Goal: Task Accomplishment & Management: Complete application form

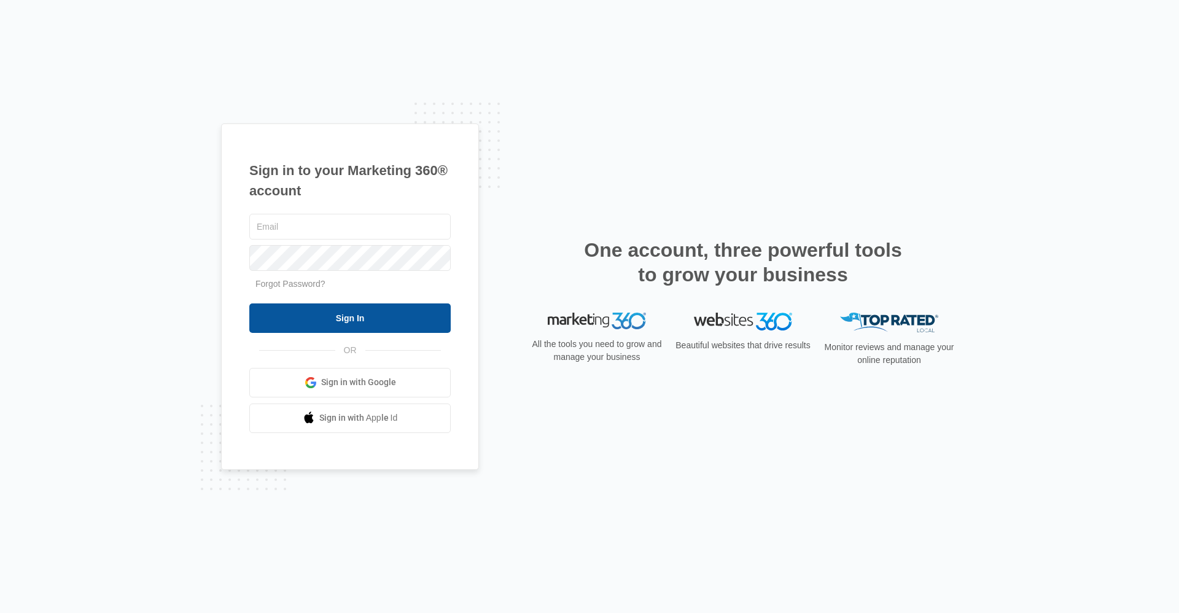
type input "[EMAIL_ADDRESS][DOMAIN_NAME]"
click at [260, 320] on input "Sign In" at bounding box center [349, 317] width 201 height 29
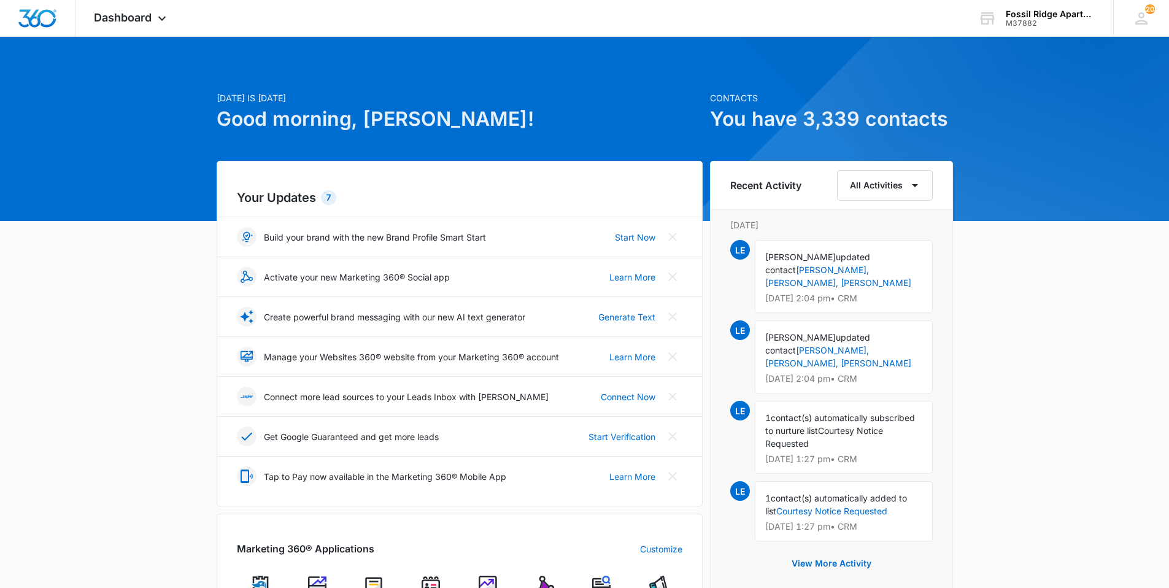
click at [430, 583] on img at bounding box center [431, 585] width 18 height 18
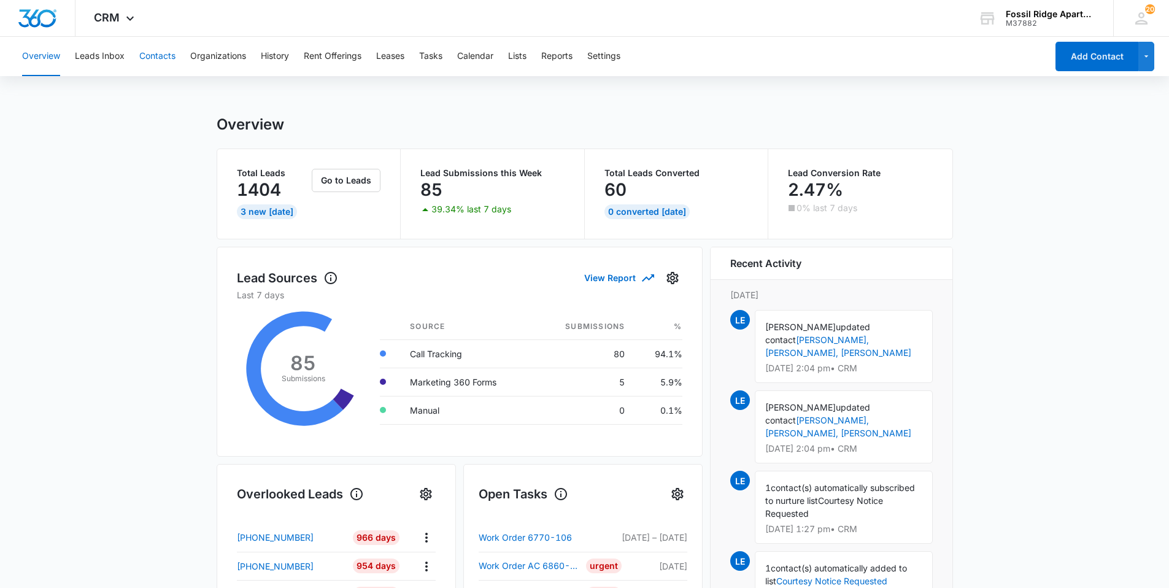
click at [154, 60] on button "Contacts" at bounding box center [157, 56] width 36 height 39
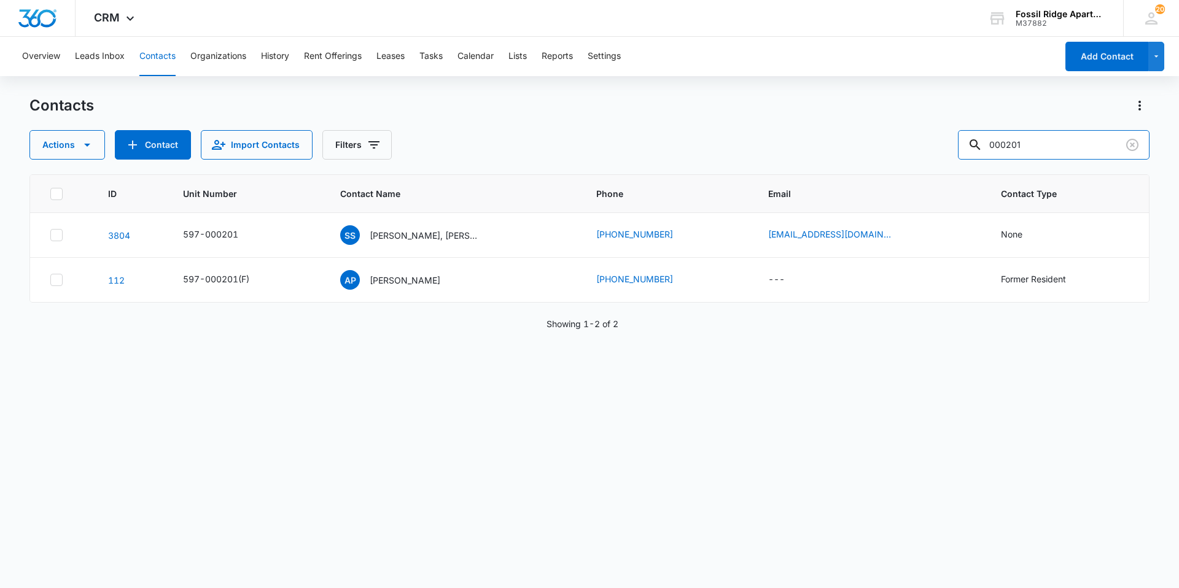
drag, startPoint x: 1036, startPoint y: 151, endPoint x: 882, endPoint y: 161, distance: 154.4
click at [883, 161] on div "Contacts Actions Contact Import Contacts Filters 000201 ID Unit Number Contact …" at bounding box center [589, 341] width 1120 height 491
type input "7"
type input "100105"
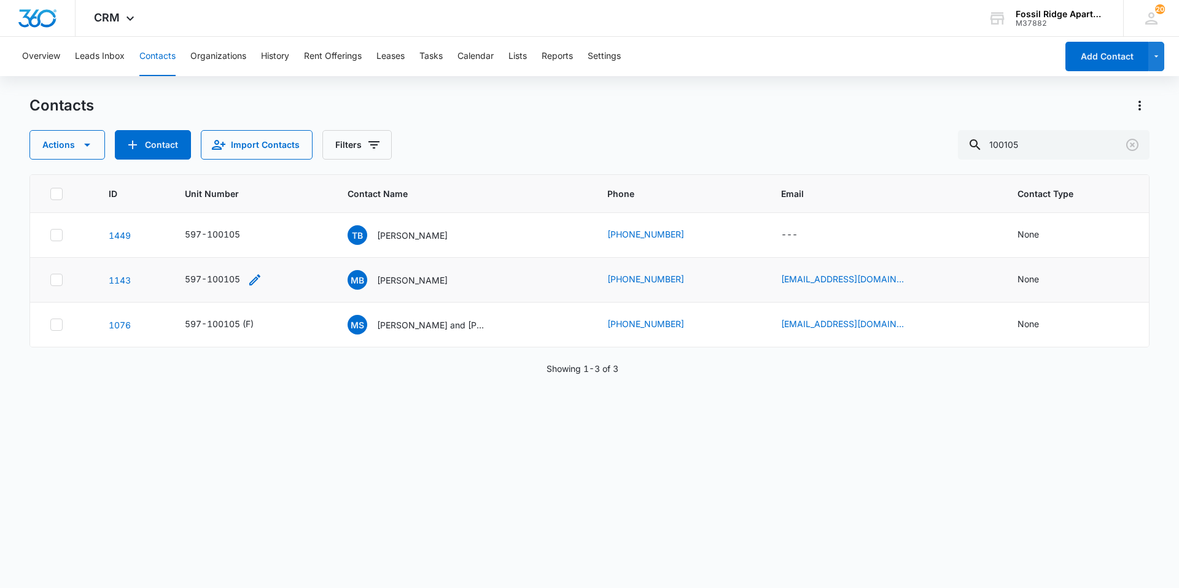
click at [255, 281] on icon "Unit Number - 597-100105 - Select to Edit Field" at bounding box center [254, 280] width 15 height 15
click at [235, 195] on input "597-100105" at bounding box center [230, 201] width 155 height 29
type input "597-100105(F)"
click at [276, 244] on button "Save" at bounding box center [290, 239] width 36 height 23
click at [1017, 284] on div "None" at bounding box center [1027, 279] width 21 height 13
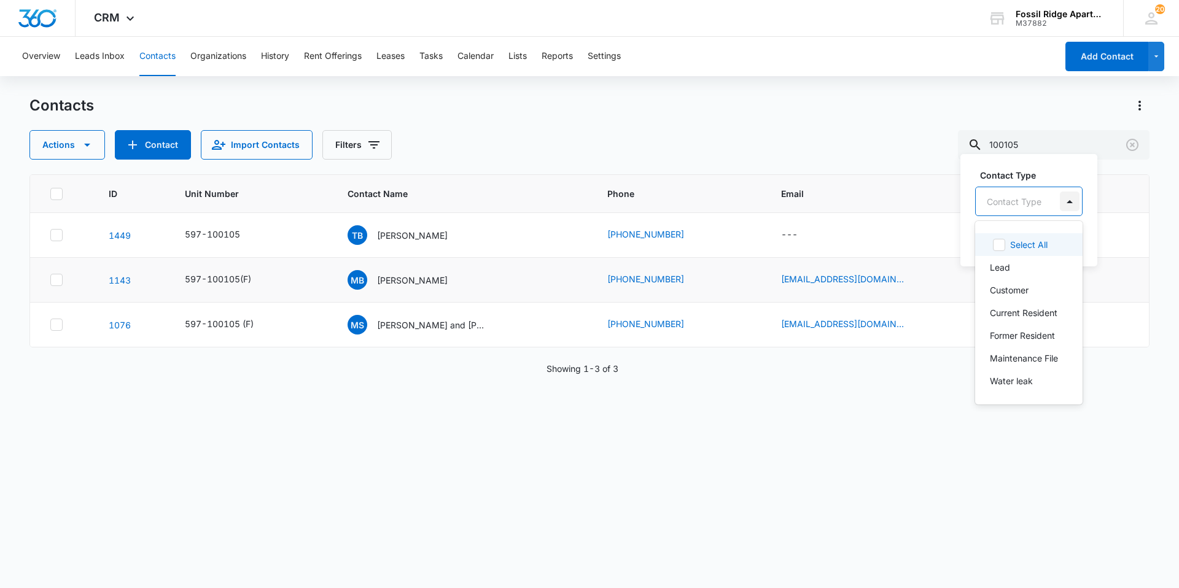
click at [1069, 200] on div at bounding box center [1070, 202] width 20 height 20
click at [1007, 335] on p "Former Resident" at bounding box center [1022, 335] width 65 height 13
click at [1077, 198] on div "Former Resident" at bounding box center [1033, 200] width 117 height 29
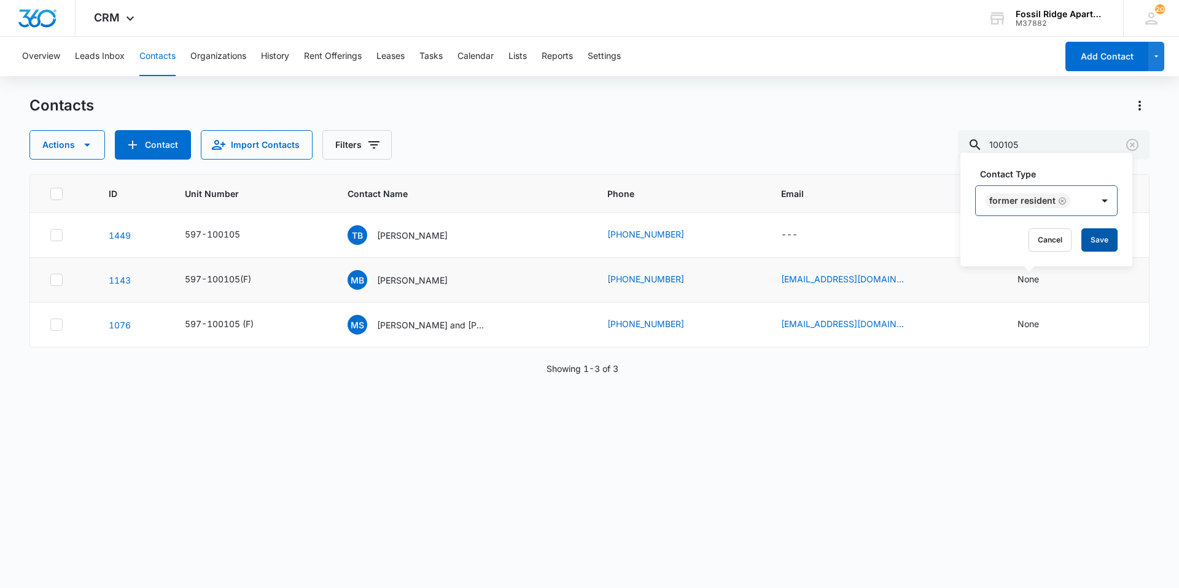
click at [1103, 241] on button "Save" at bounding box center [1099, 239] width 36 height 23
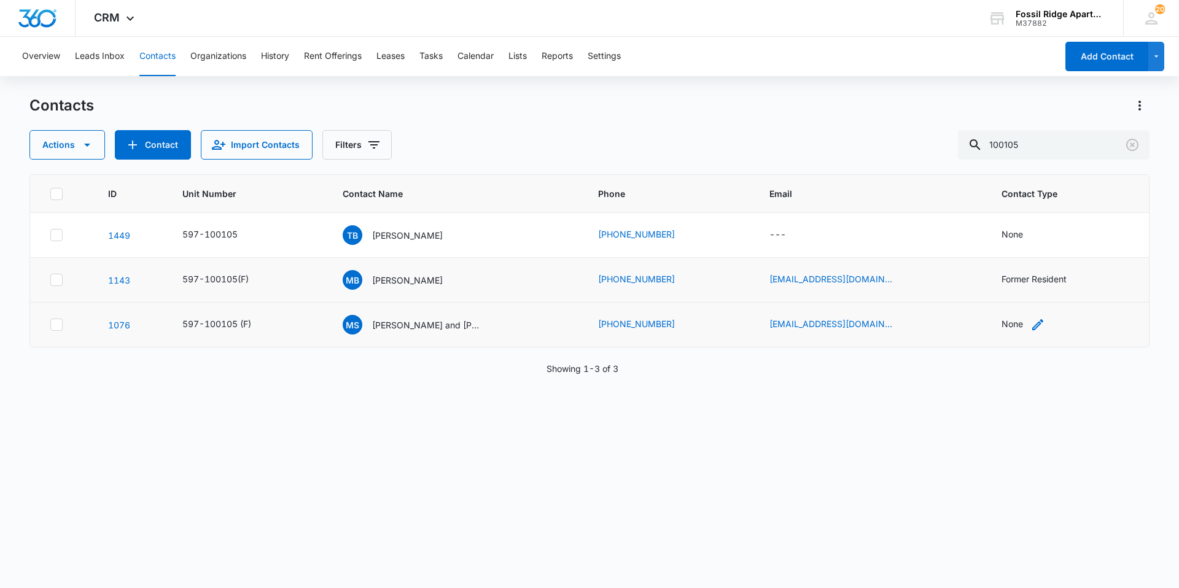
click at [1001, 322] on div "None" at bounding box center [1011, 323] width 21 height 13
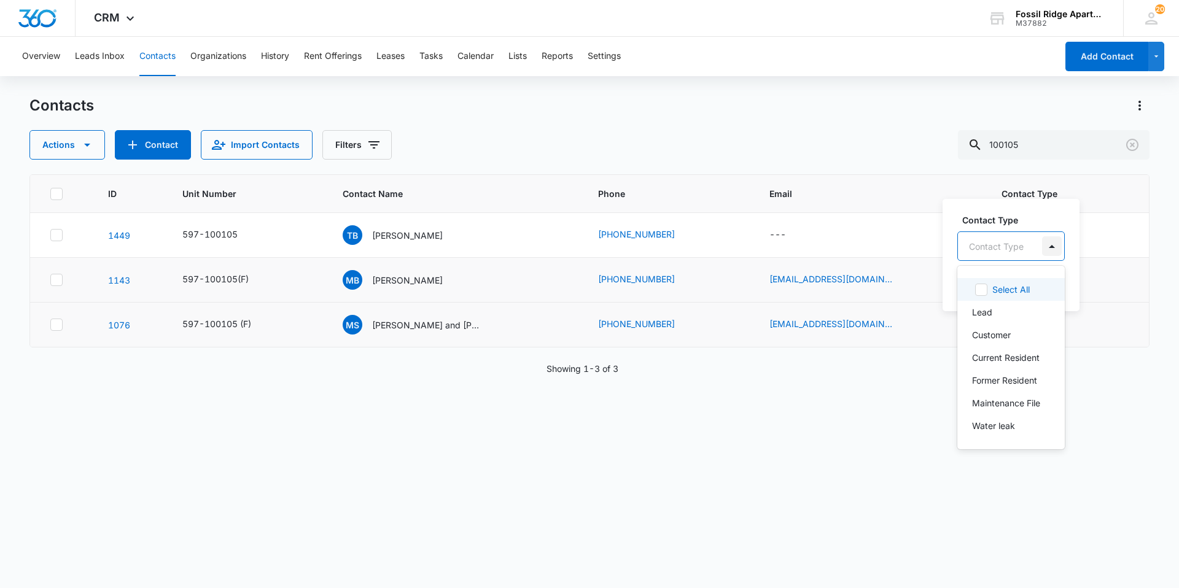
click at [1052, 242] on div at bounding box center [1052, 246] width 20 height 20
click at [995, 381] on p "Former Resident" at bounding box center [1004, 380] width 65 height 13
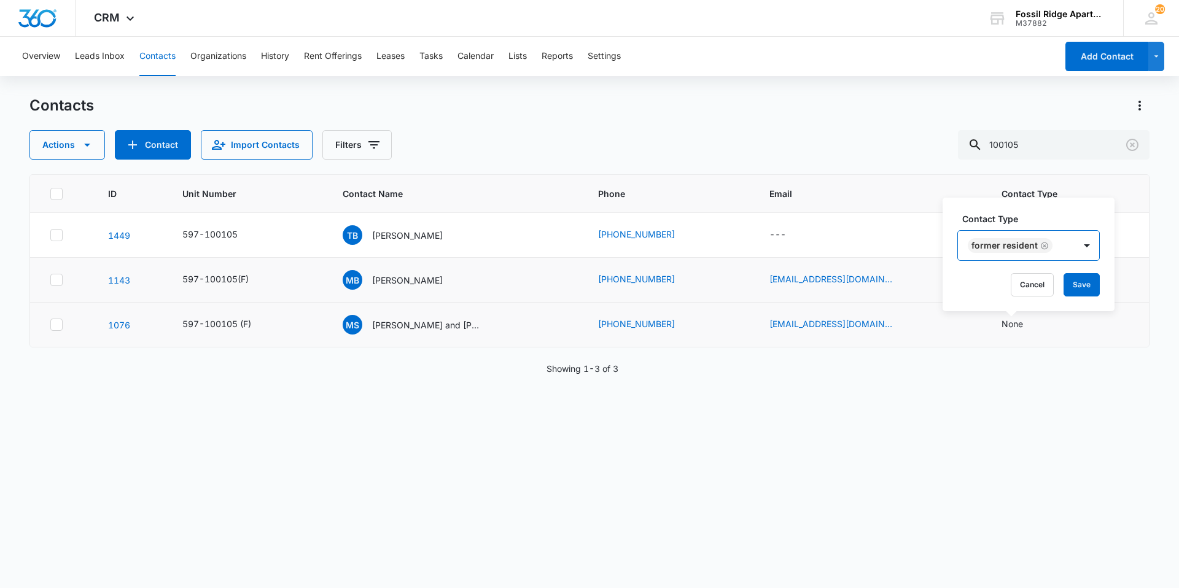
click at [1066, 250] on div "Former Resident" at bounding box center [1016, 245] width 117 height 29
click at [1080, 287] on button "Save" at bounding box center [1081, 284] width 36 height 23
click at [388, 236] on p "Terri Brewer" at bounding box center [407, 235] width 71 height 13
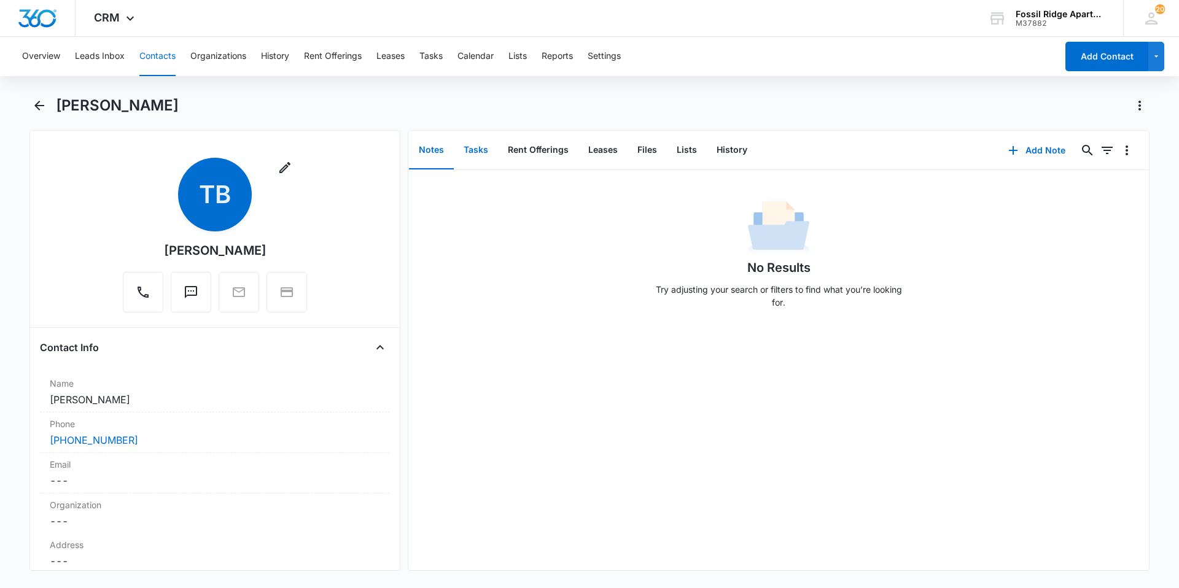
click at [473, 152] on button "Tasks" at bounding box center [476, 150] width 44 height 38
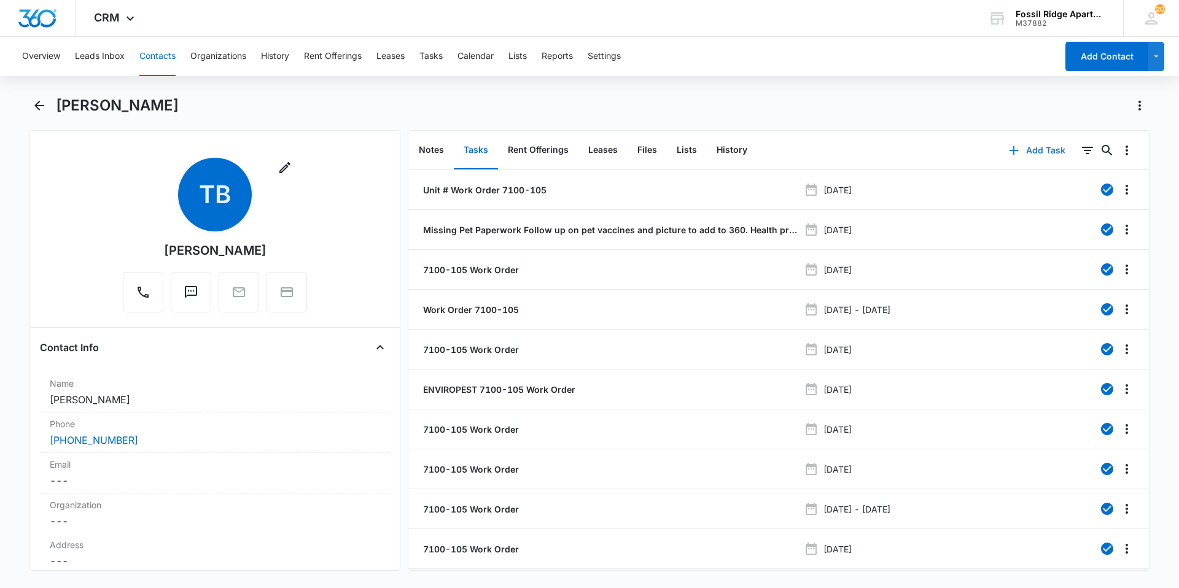
click at [1009, 150] on icon "button" at bounding box center [1013, 150] width 9 height 9
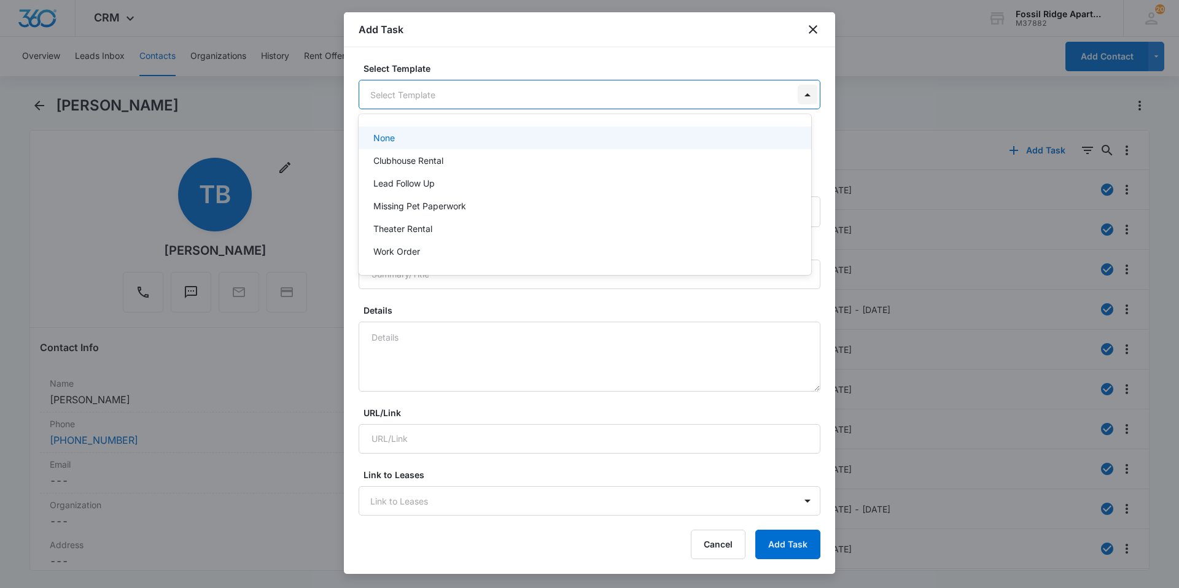
click at [801, 97] on body "CRM Apps Reputation Websites Forms CRM Email Social Content Ads Intelligence Fi…" at bounding box center [589, 294] width 1179 height 588
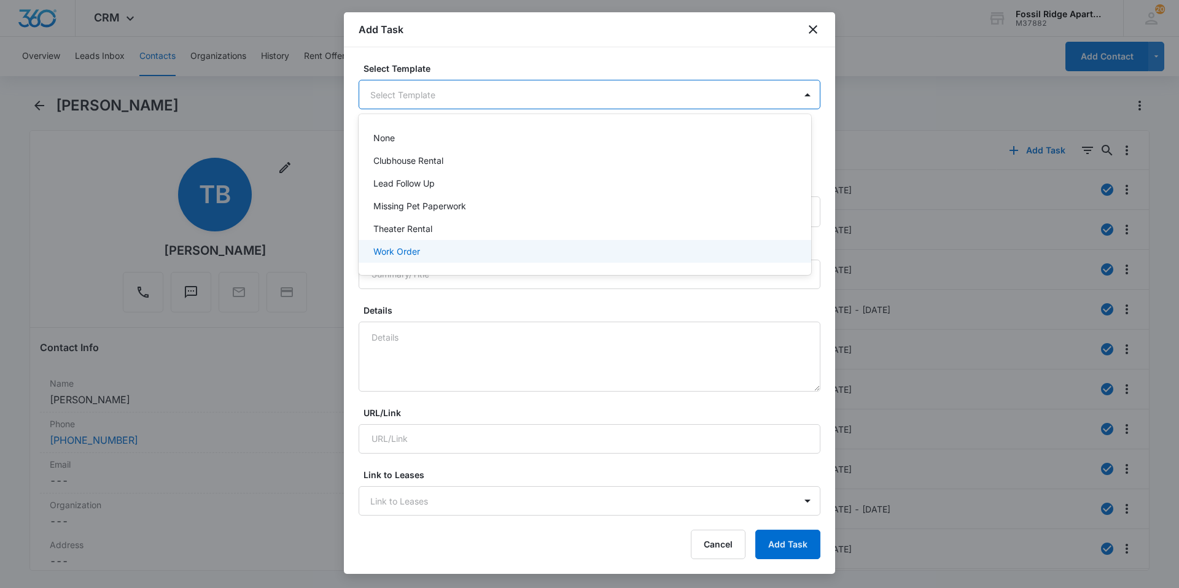
click at [382, 254] on p "Work Order" at bounding box center [396, 251] width 47 height 13
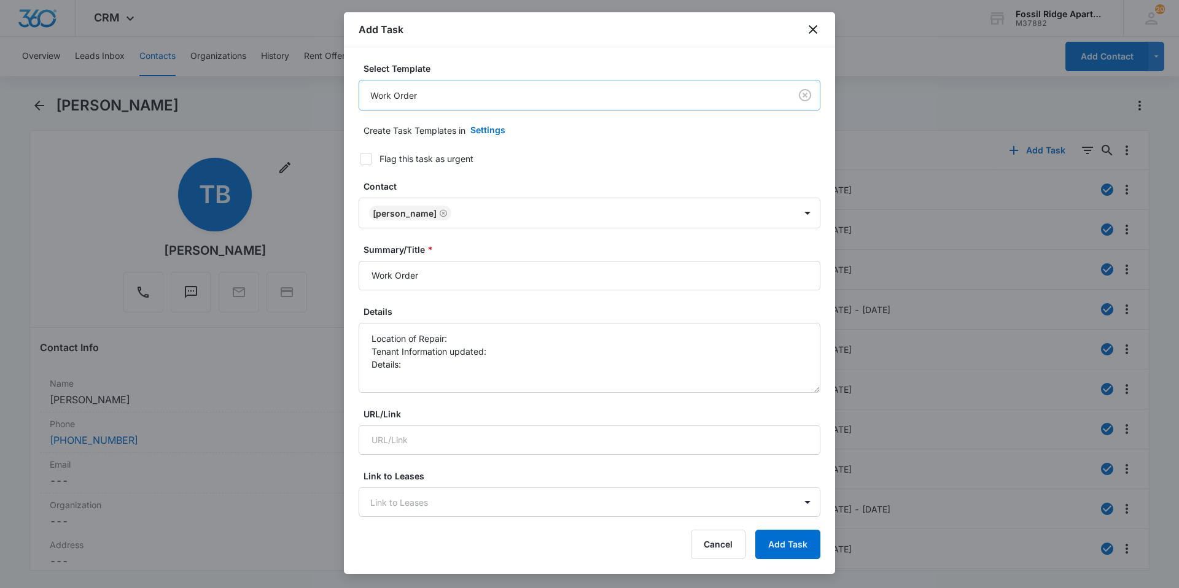
click at [439, 94] on body "CRM Apps Reputation Websites Forms CRM Email Social Content Ads Intelligence Fi…" at bounding box center [589, 294] width 1179 height 588
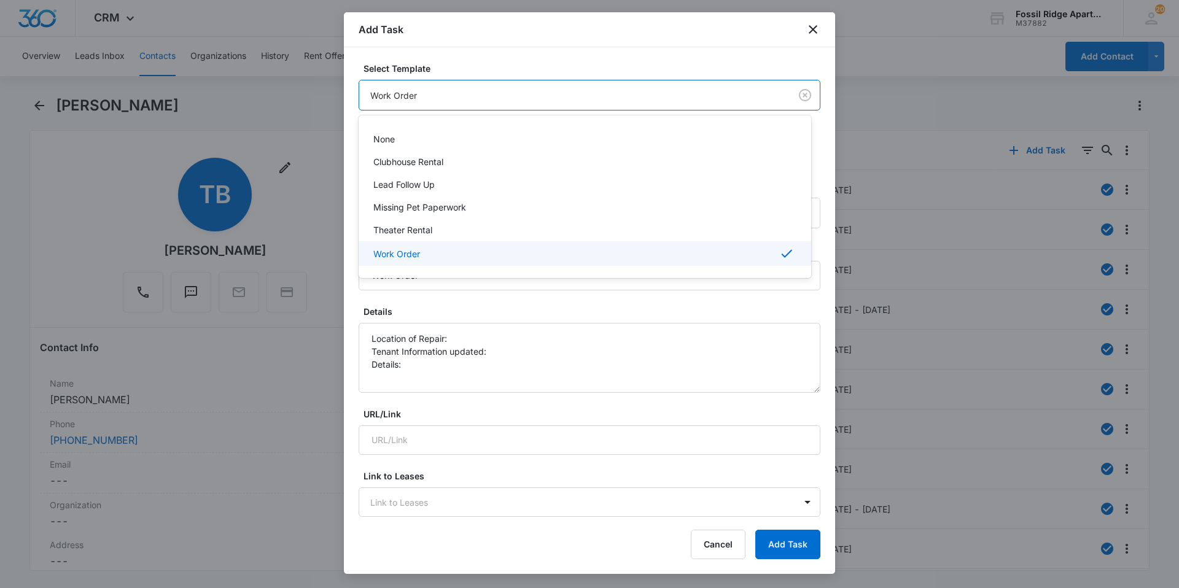
click at [405, 255] on p "Work Order" at bounding box center [396, 253] width 47 height 13
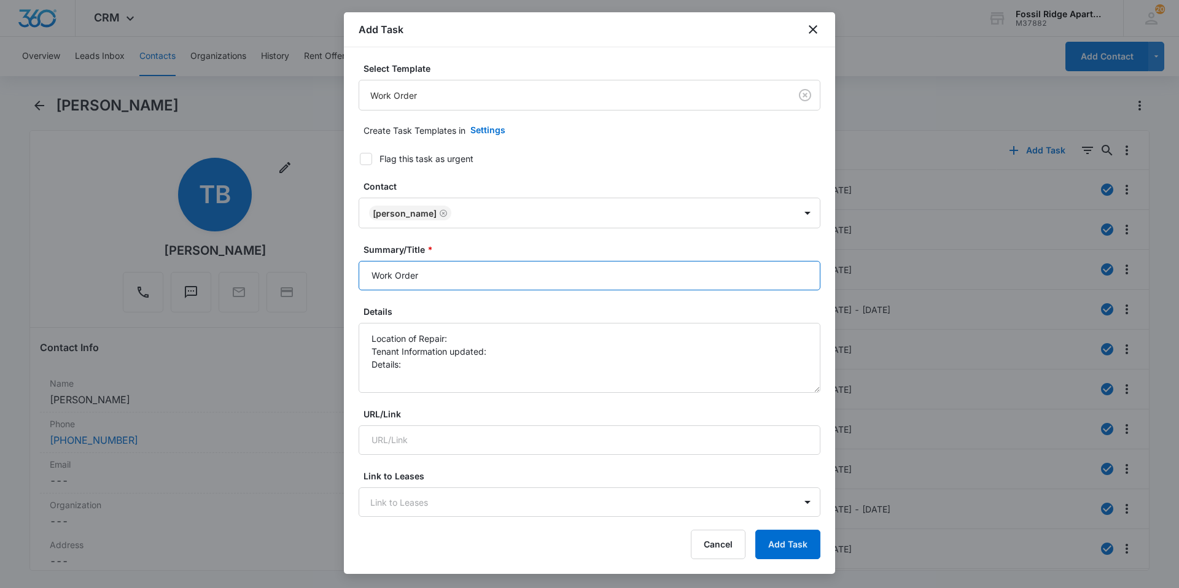
click at [453, 284] on input "Work Order" at bounding box center [589, 275] width 462 height 29
type input "Work Order 7100-105"
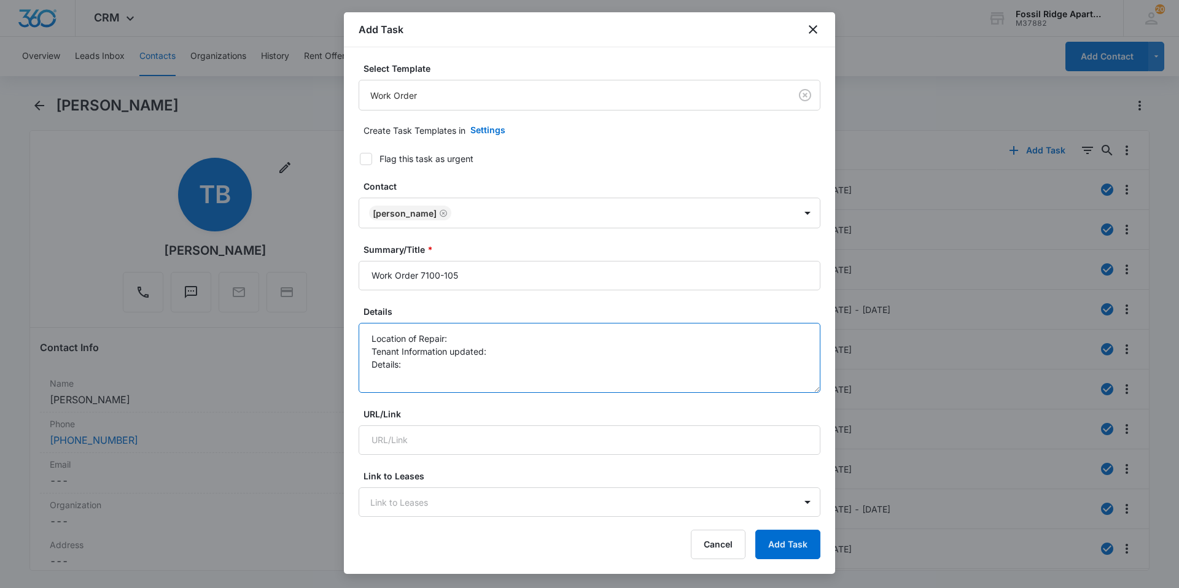
click at [454, 333] on textarea "Location of Repair: Tenant Information updated: Details:" at bounding box center [589, 358] width 462 height 70
click at [511, 353] on textarea "Location of Repair: fire alarm Tenant Information updated: Details:" at bounding box center [589, 358] width 462 height 70
click at [414, 371] on textarea "Location of Repair: fire alarm Tenant Information updated: yes Details:" at bounding box center [589, 358] width 462 height 70
click at [411, 368] on textarea "Location of Repair: fire alarm Tenant Information updated: yes Details:" at bounding box center [589, 358] width 462 height 70
type textarea "Location of Repair: fire alarm Tenant Information updated: yes Details: fire al…"
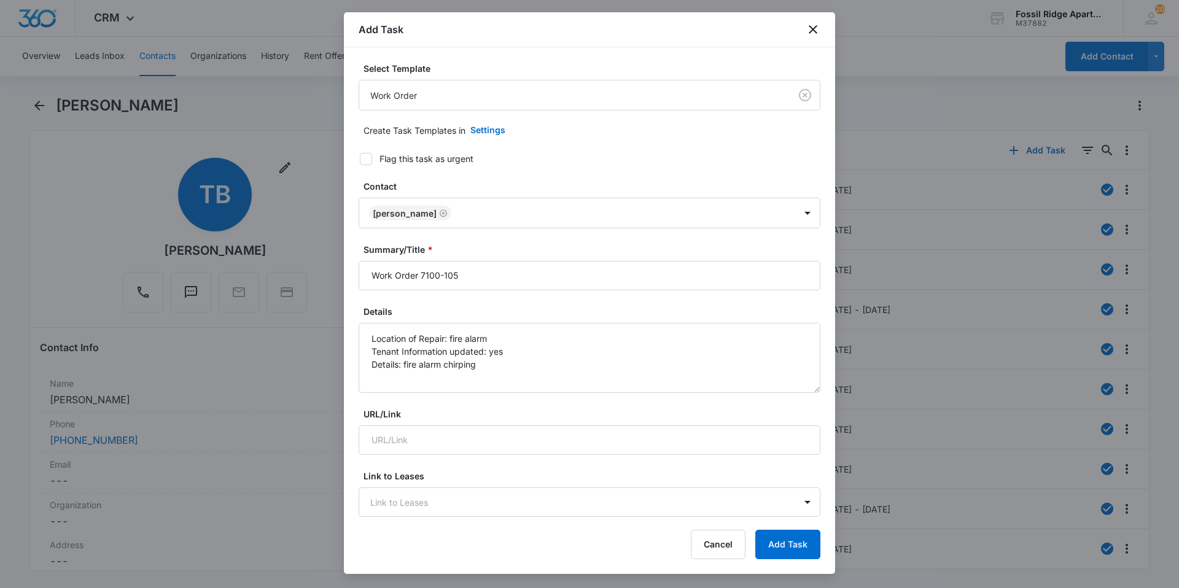
click at [365, 160] on icon at bounding box center [365, 158] width 11 height 11
click at [360, 160] on input "Flag this task as urgent" at bounding box center [355, 159] width 9 height 9
checkbox input "true"
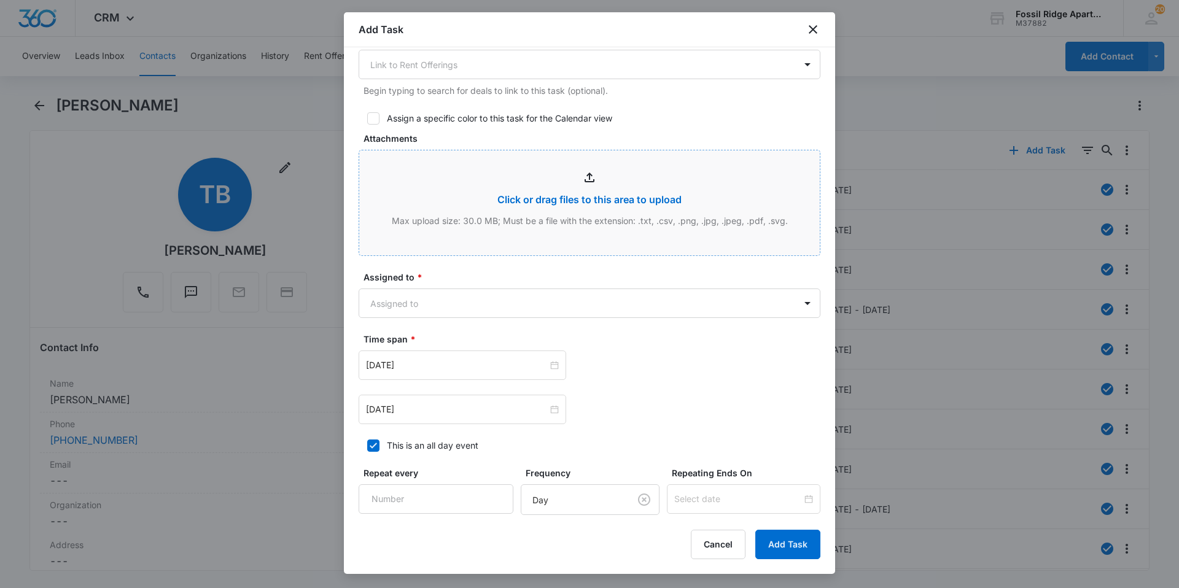
scroll to position [552, 0]
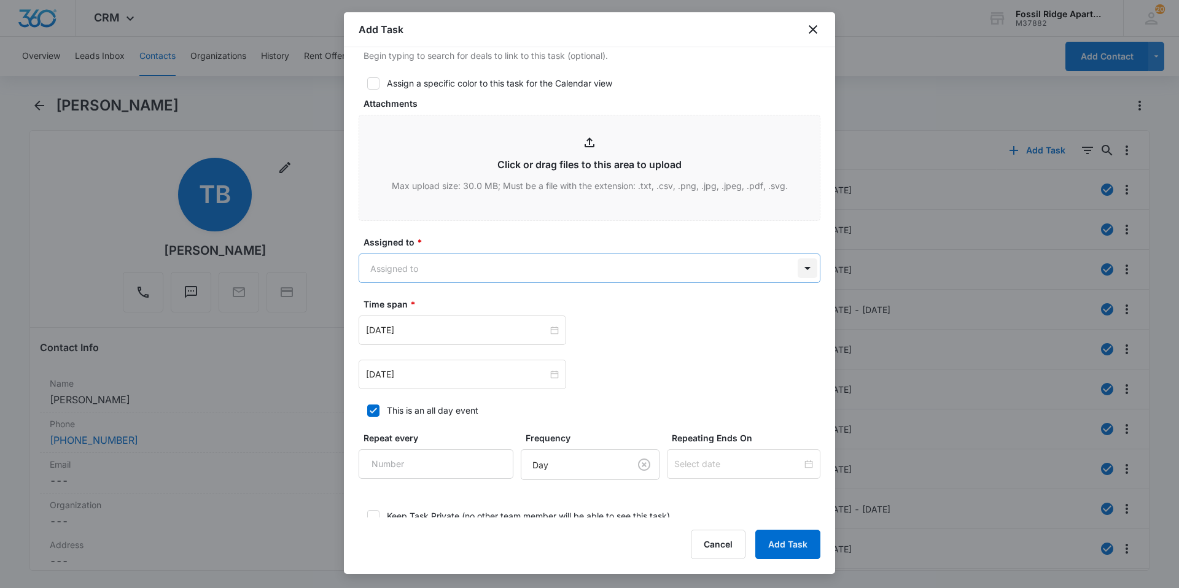
click at [796, 268] on body "CRM Apps Reputation Websites Forms CRM Email Social Content Ads Intelligence Fi…" at bounding box center [589, 294] width 1179 height 588
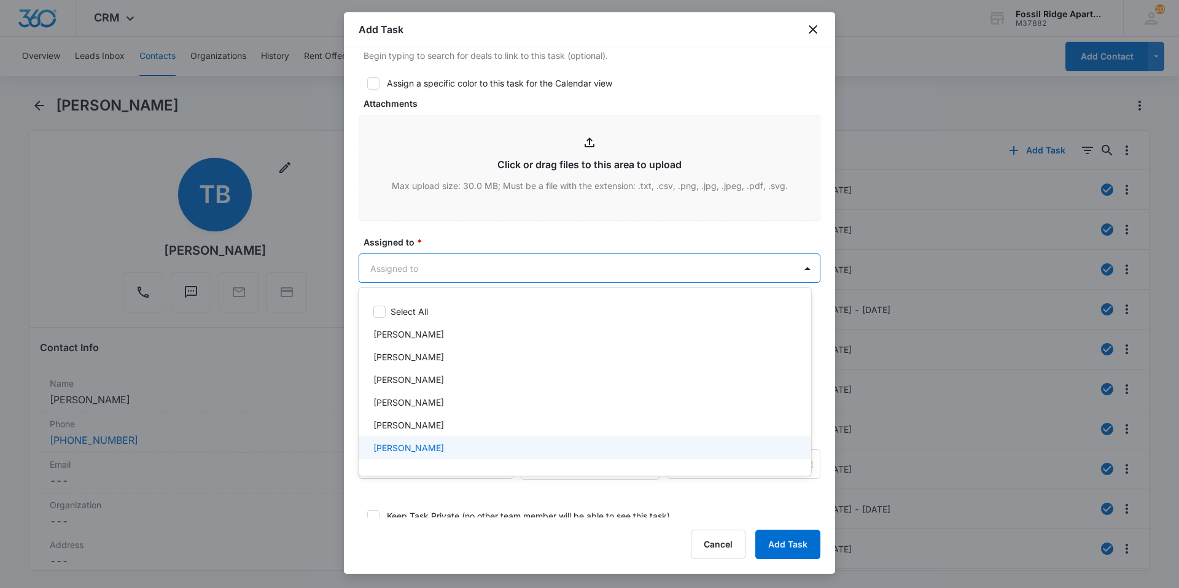
click at [392, 453] on p "David Garcia" at bounding box center [408, 447] width 71 height 13
click at [586, 263] on div at bounding box center [589, 294] width 1179 height 588
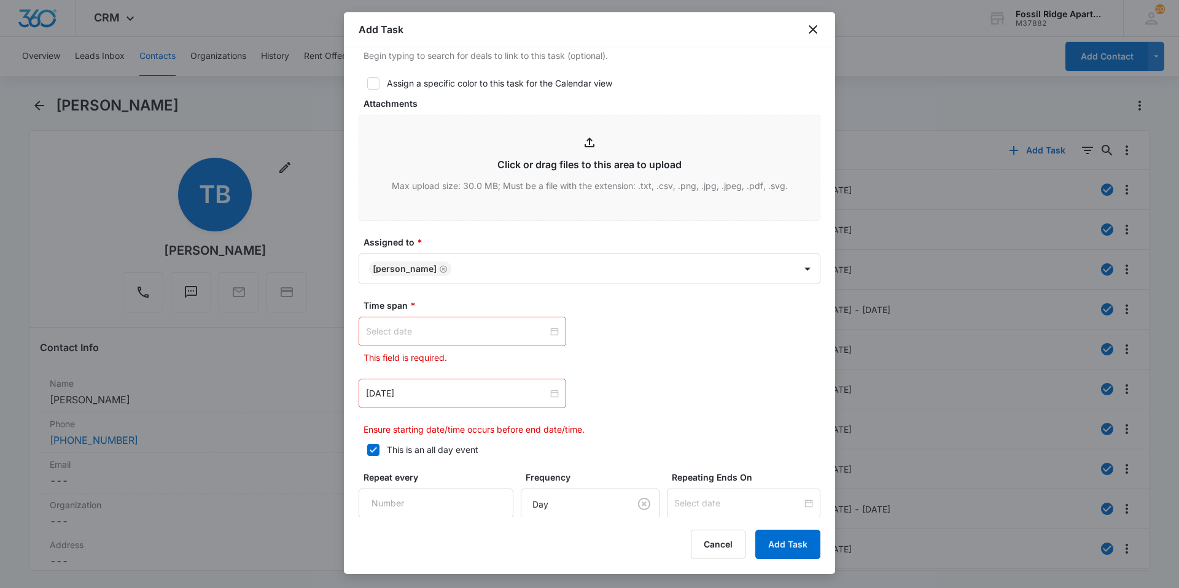
drag, startPoint x: 552, startPoint y: 330, endPoint x: 552, endPoint y: 322, distance: 8.0
click at [552, 328] on div at bounding box center [462, 332] width 193 height 14
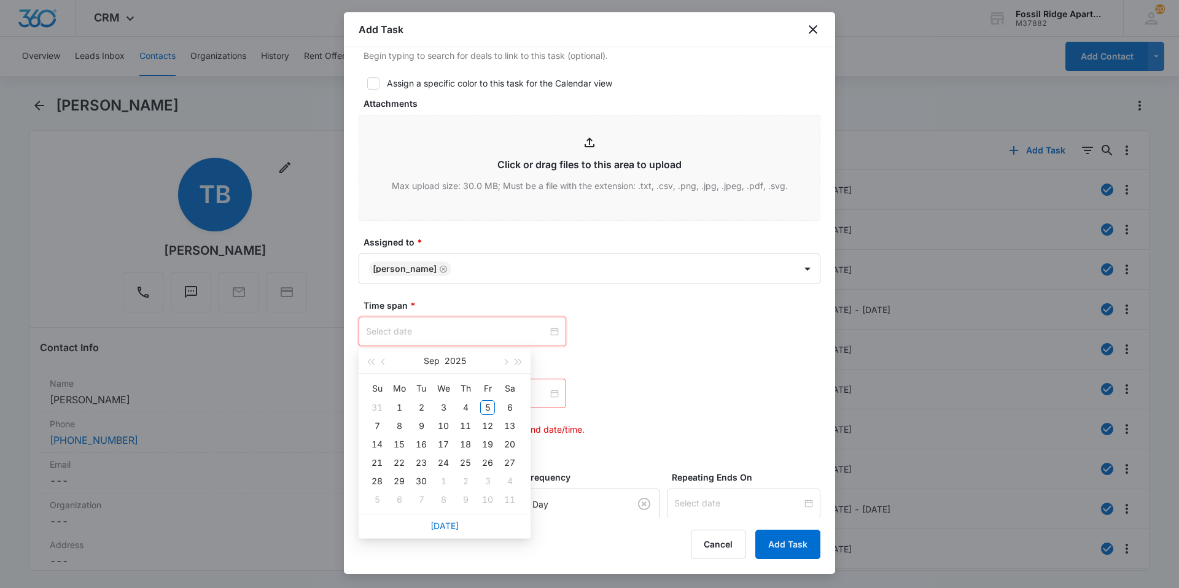
type input "Aug 31, 2025"
type input "Sep 5, 2025"
click at [487, 408] on div "5" at bounding box center [487, 407] width 15 height 15
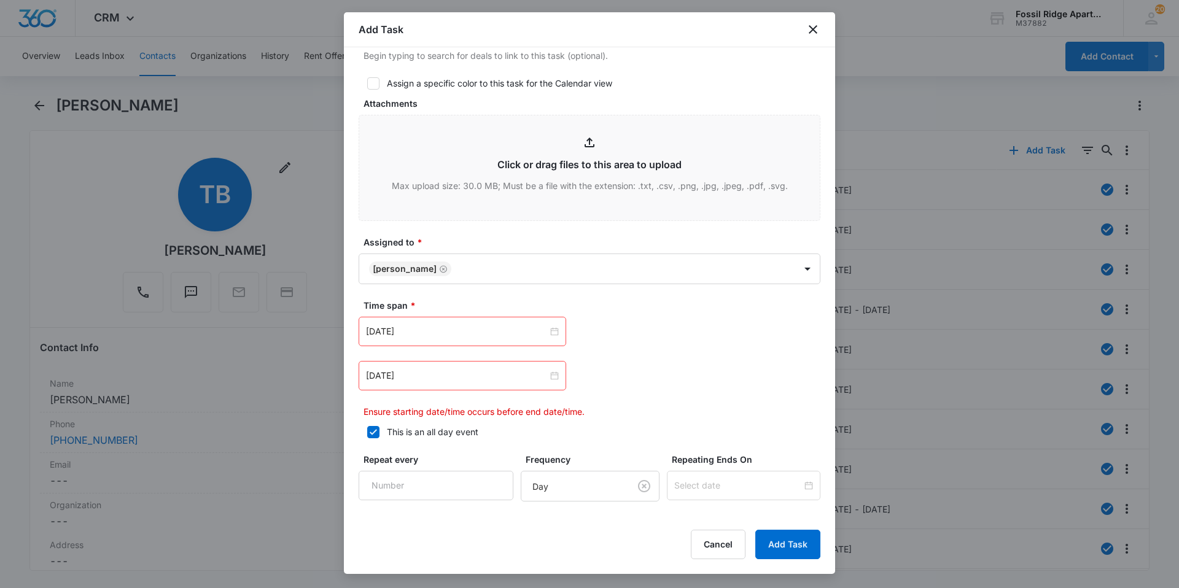
click at [555, 373] on div "Apr 2, 2024" at bounding box center [461, 375] width 207 height 29
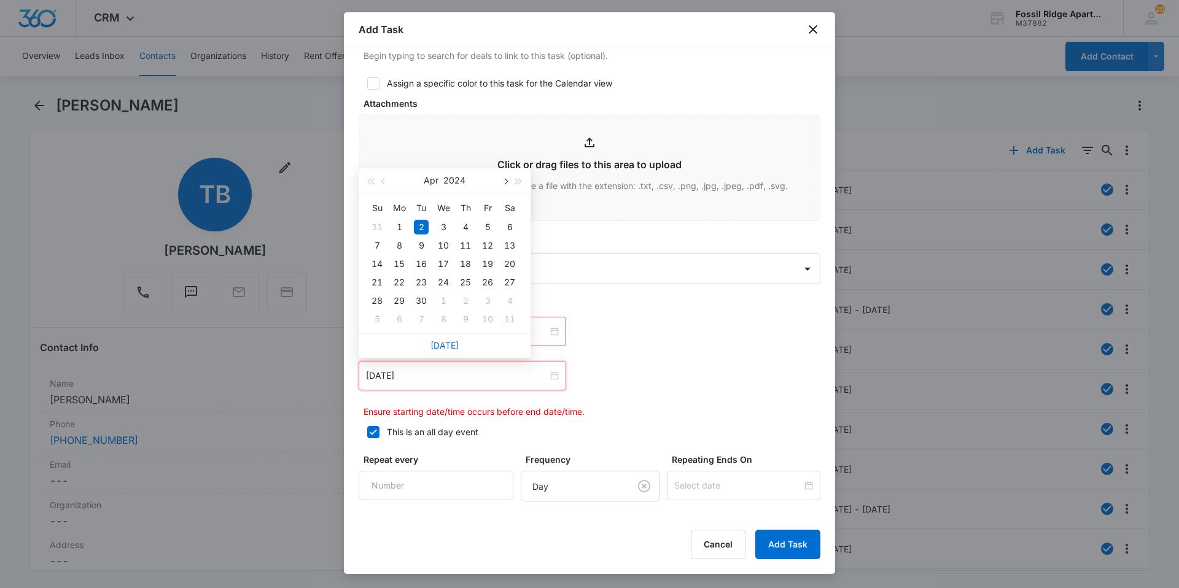
click at [506, 180] on span "button" at bounding box center [505, 182] width 6 height 6
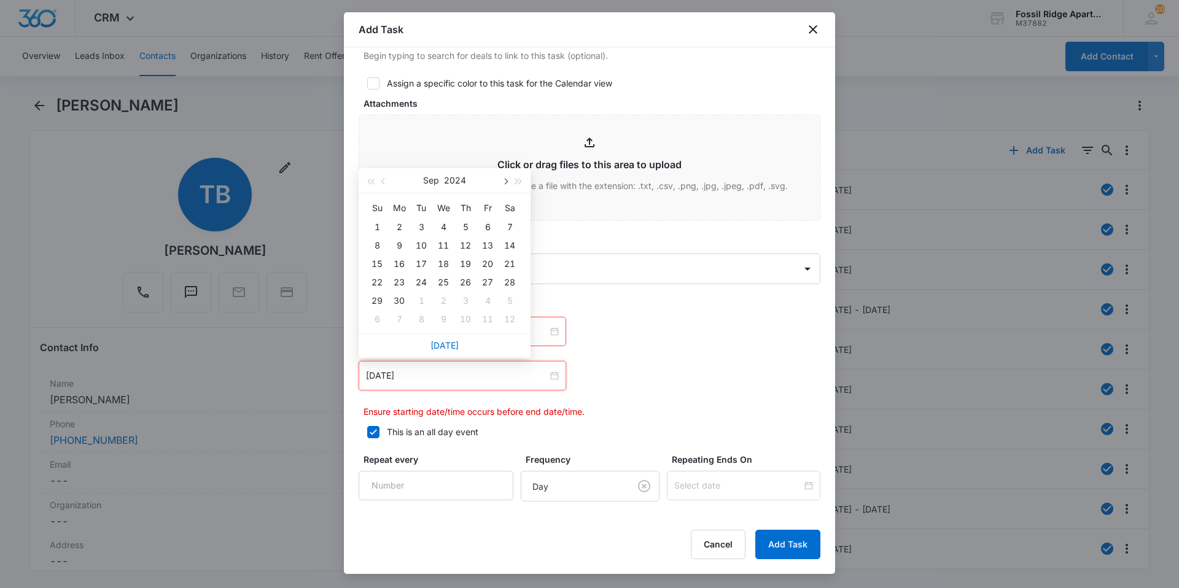
click at [505, 181] on span "button" at bounding box center [505, 182] width 6 height 6
click at [383, 184] on span "button" at bounding box center [384, 182] width 6 height 6
click at [458, 179] on button "2024" at bounding box center [455, 180] width 22 height 25
click at [384, 298] on div "2025" at bounding box center [390, 297] width 37 height 15
click at [448, 345] on link "Today" at bounding box center [444, 345] width 28 height 10
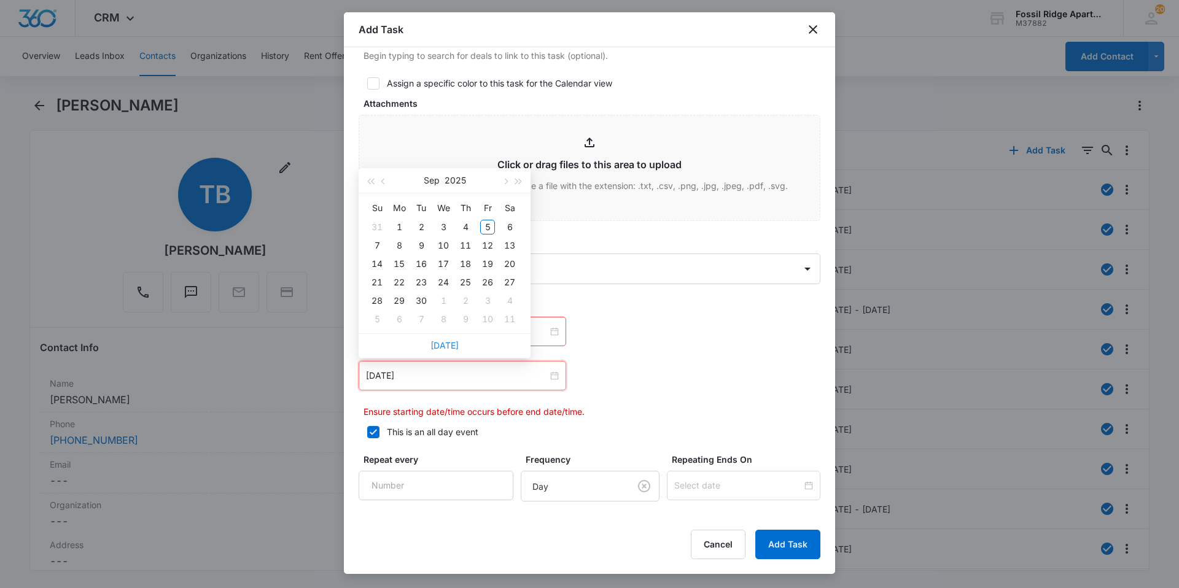
type input "Sep 5, 2025"
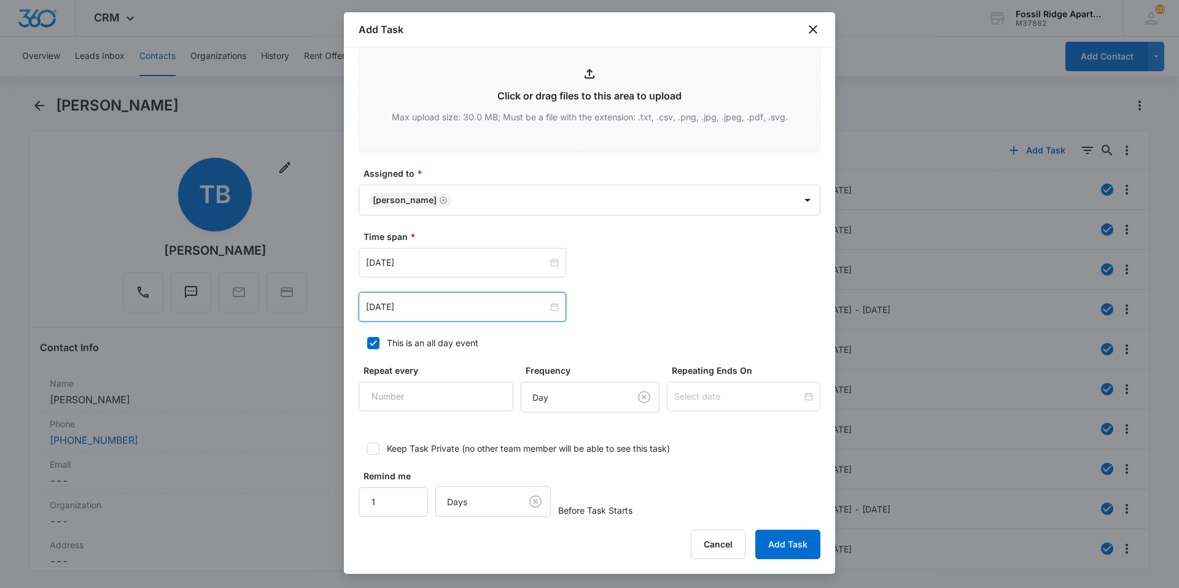
scroll to position [635, 0]
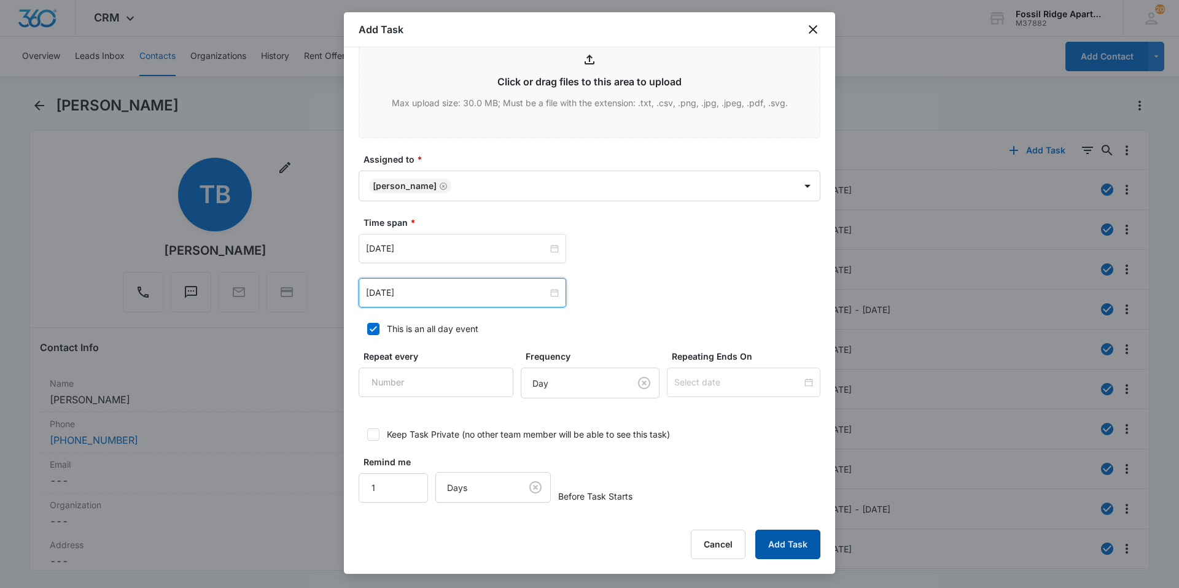
click at [772, 545] on button "Add Task" at bounding box center [787, 544] width 65 height 29
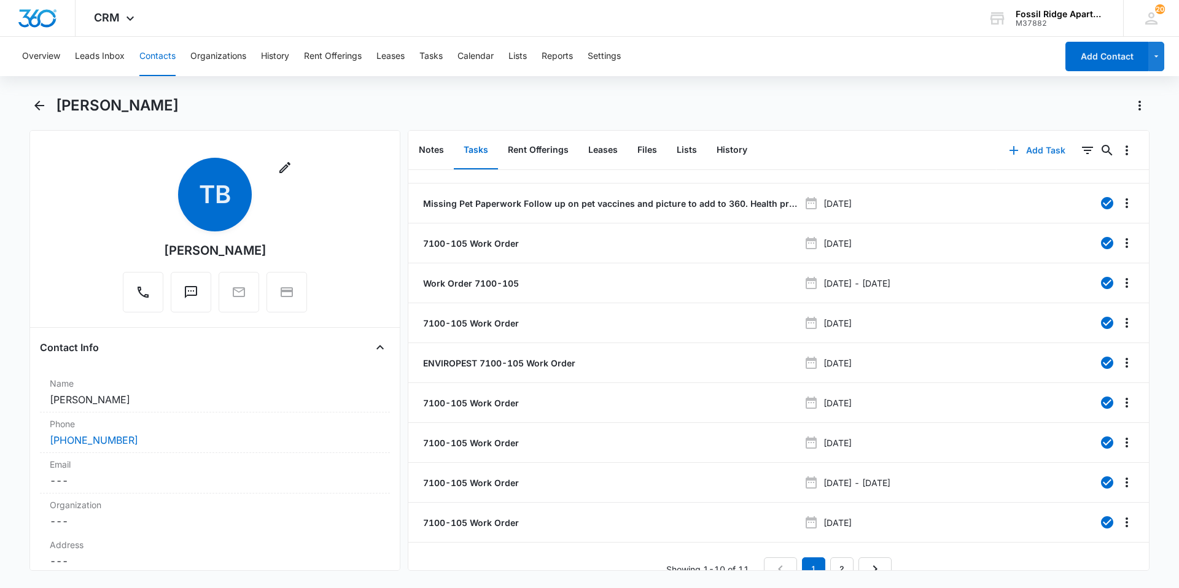
scroll to position [46, 0]
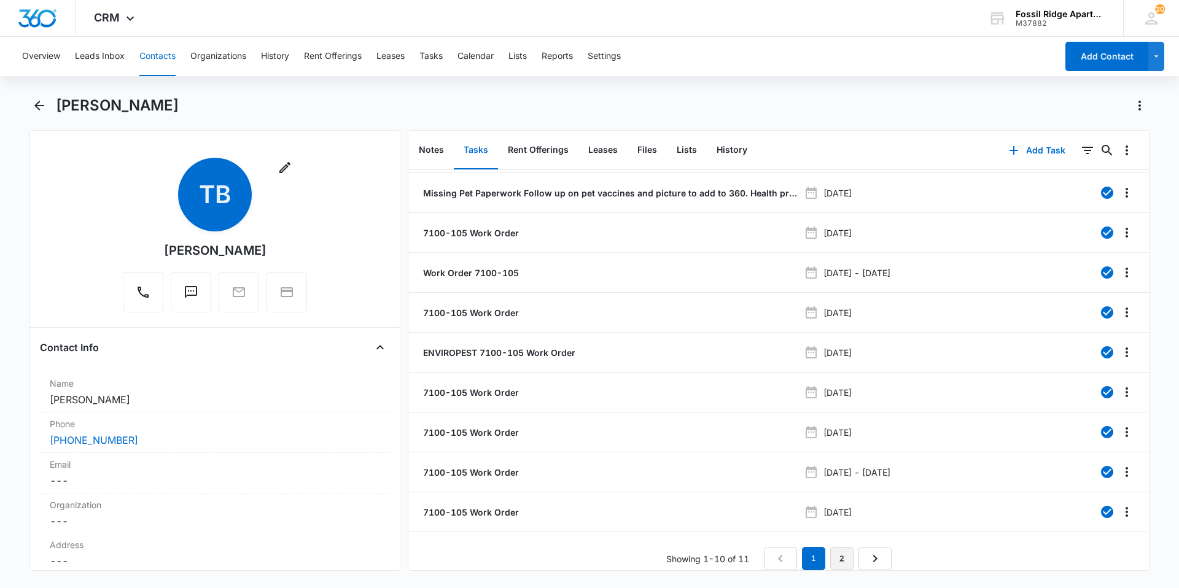
click at [838, 549] on link "2" at bounding box center [841, 558] width 23 height 23
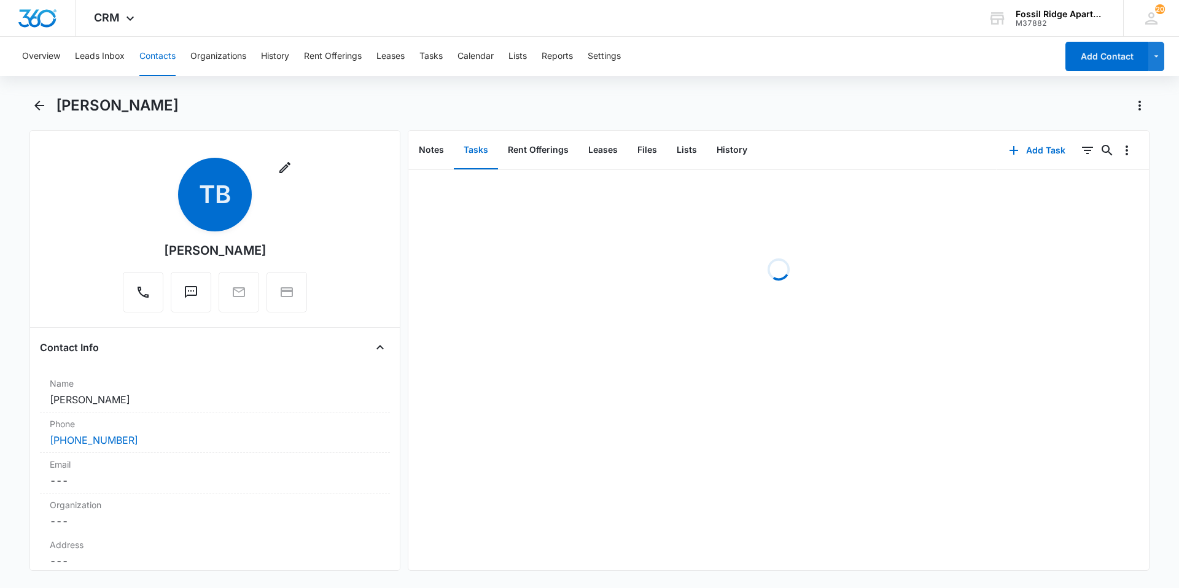
scroll to position [0, 0]
click at [462, 187] on p "Work Order 7100-105" at bounding box center [469, 190] width 98 height 13
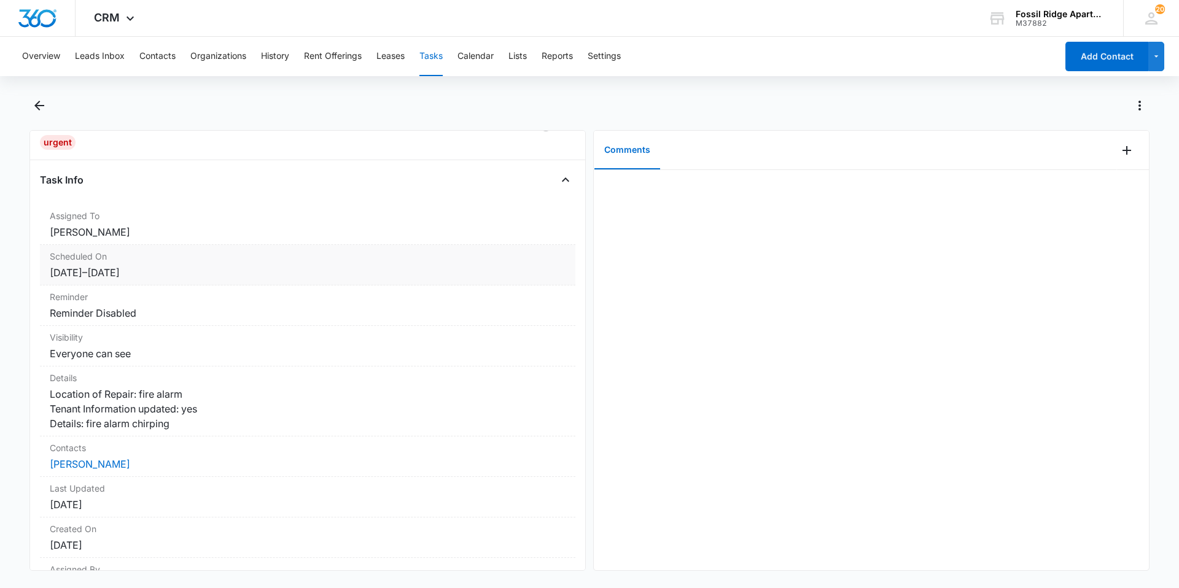
scroll to position [61, 0]
